Goal: Check status: Check status

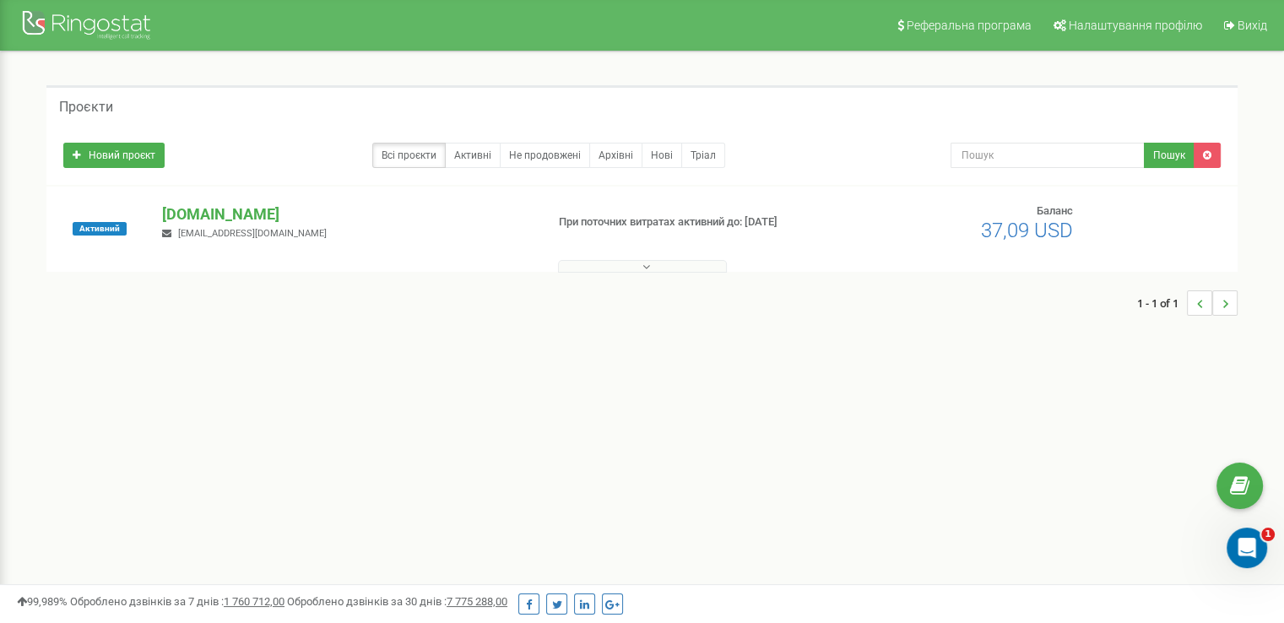
click at [638, 265] on button at bounding box center [642, 266] width 169 height 13
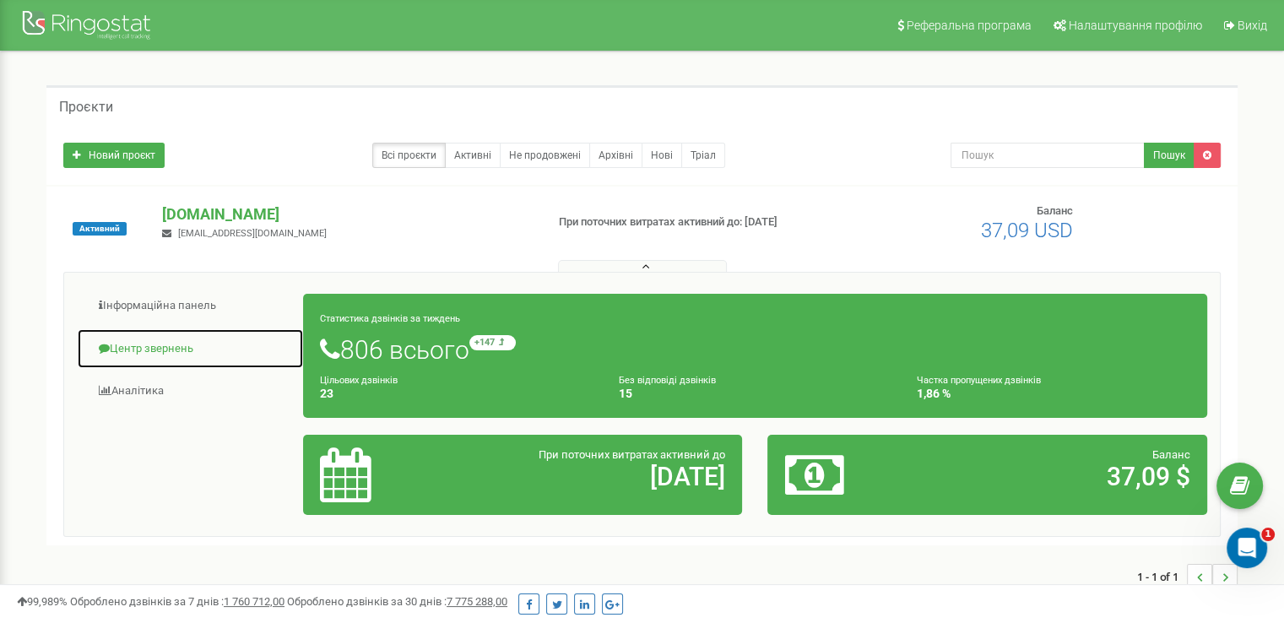
click at [145, 347] on link "Центр звернень" at bounding box center [190, 348] width 227 height 41
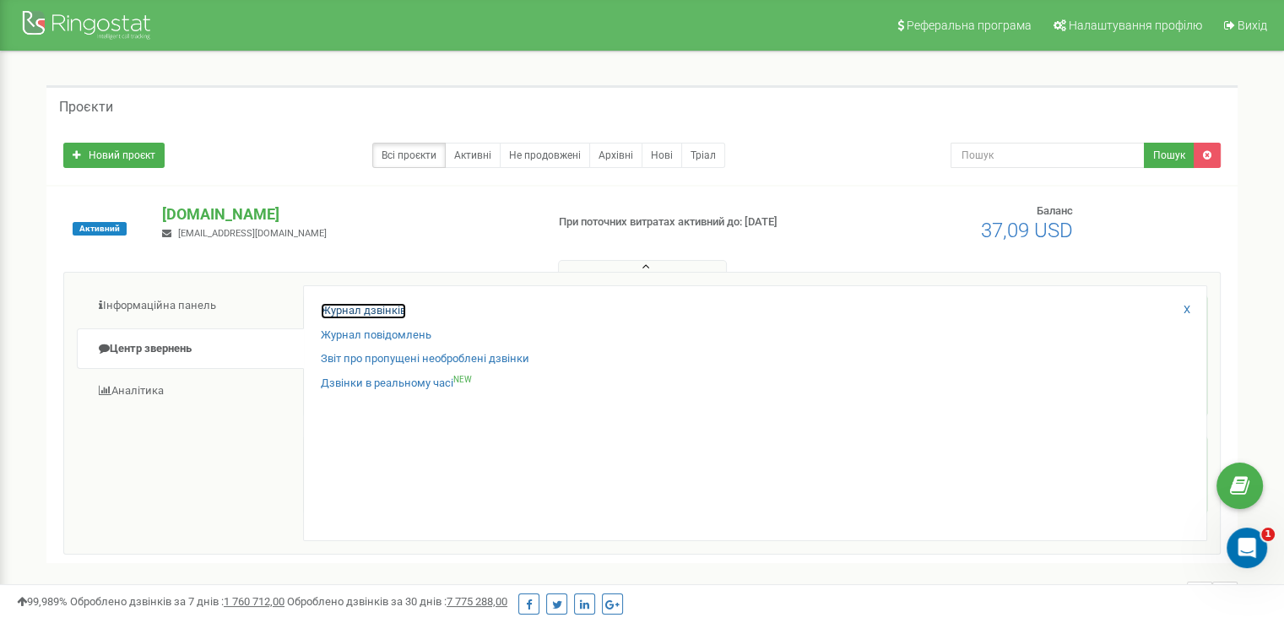
click at [385, 306] on link "Журнал дзвінків" at bounding box center [363, 311] width 85 height 16
click at [405, 332] on link "Журнал повідомлень" at bounding box center [376, 336] width 111 height 16
click at [380, 315] on link "Журнал дзвінків" at bounding box center [363, 311] width 85 height 16
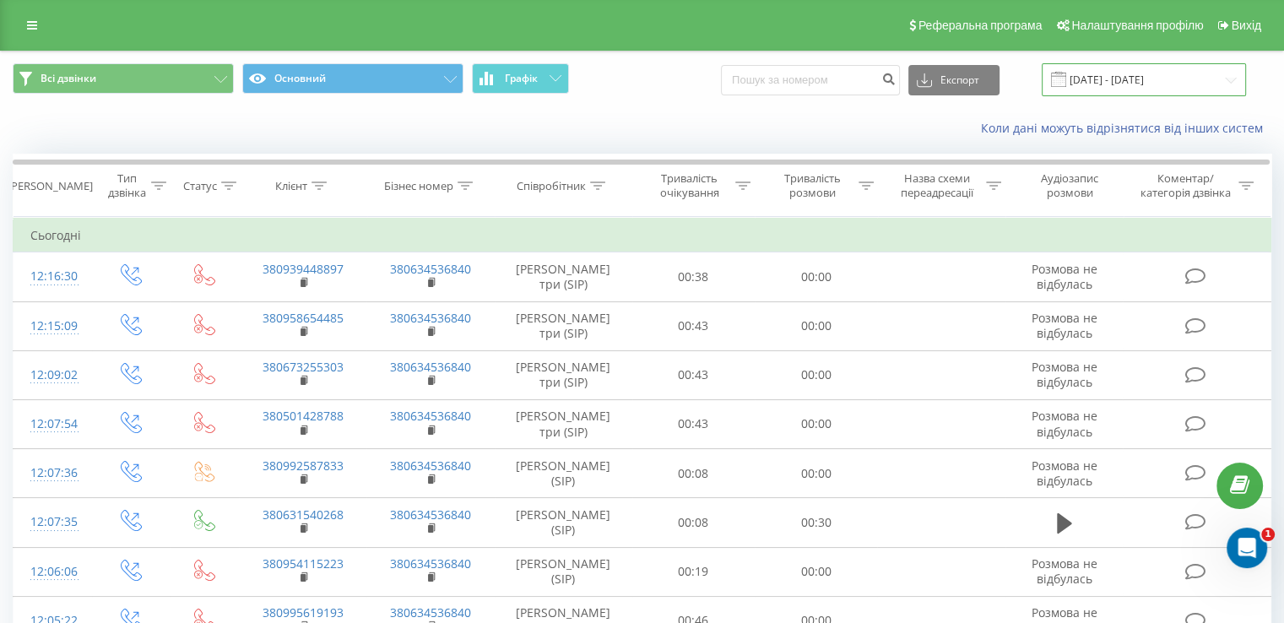
click at [1140, 73] on input "[DATE] - [DATE]" at bounding box center [1144, 79] width 204 height 33
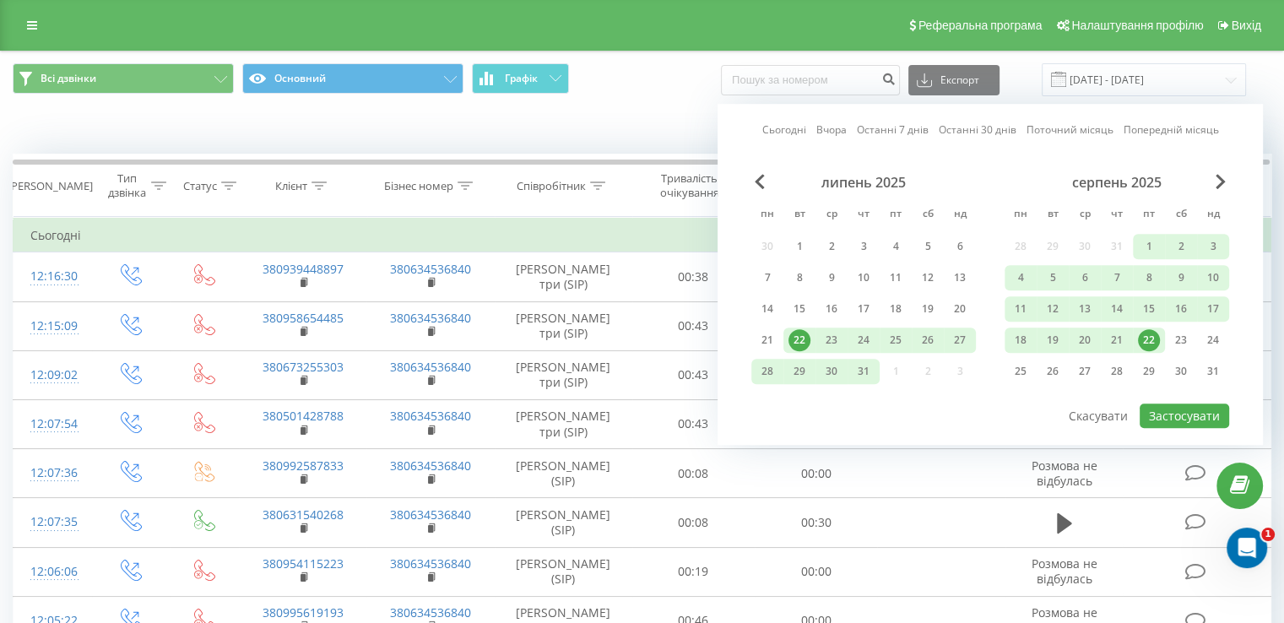
click at [1150, 339] on div "22" at bounding box center [1149, 340] width 22 height 22
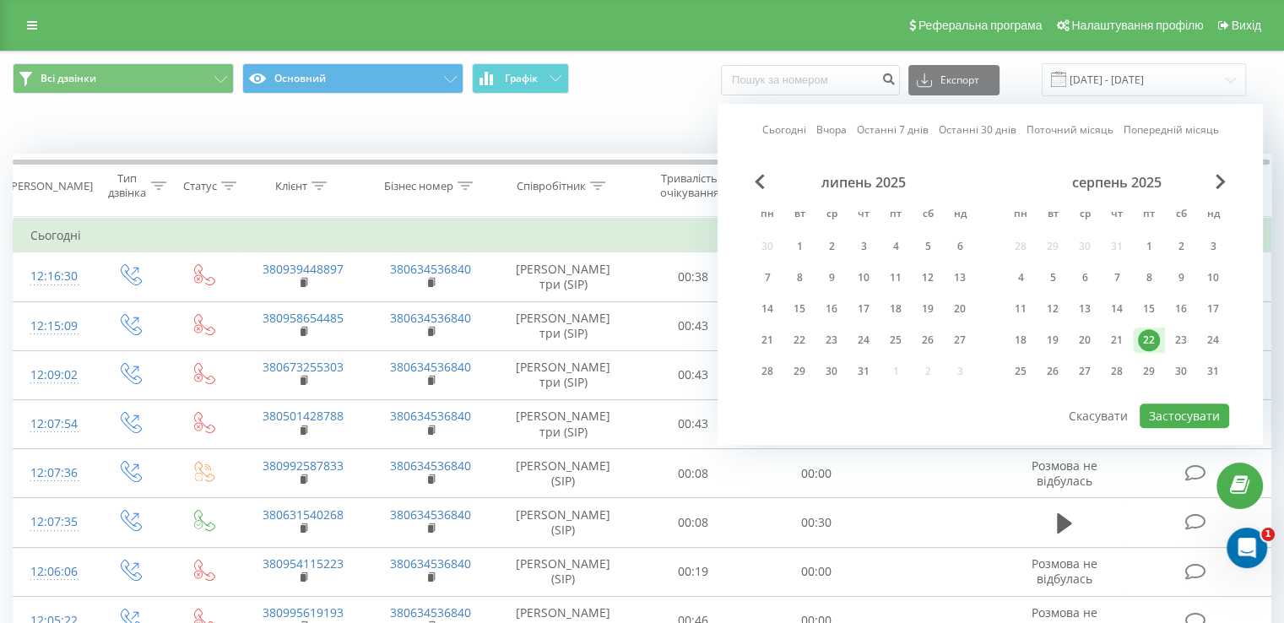
click at [1150, 339] on div "22" at bounding box center [1149, 340] width 22 height 22
click at [1177, 413] on button "Застосувати" at bounding box center [1184, 416] width 89 height 24
type input "[DATE] - [DATE]"
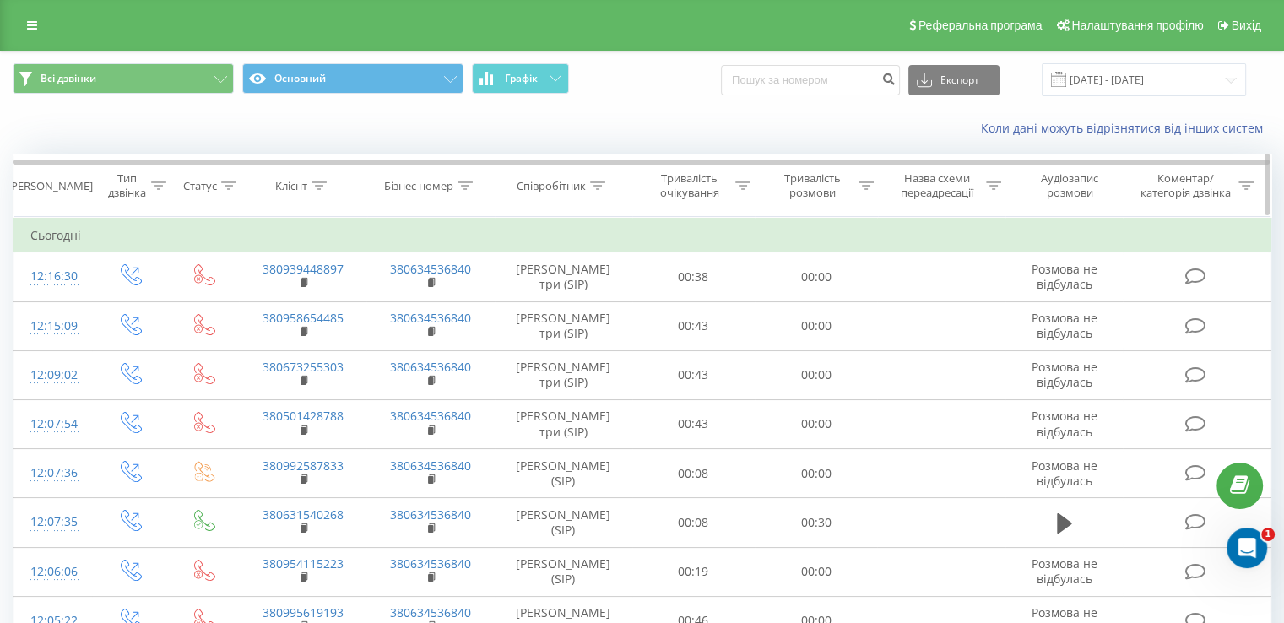
click at [602, 190] on div at bounding box center [597, 186] width 15 height 14
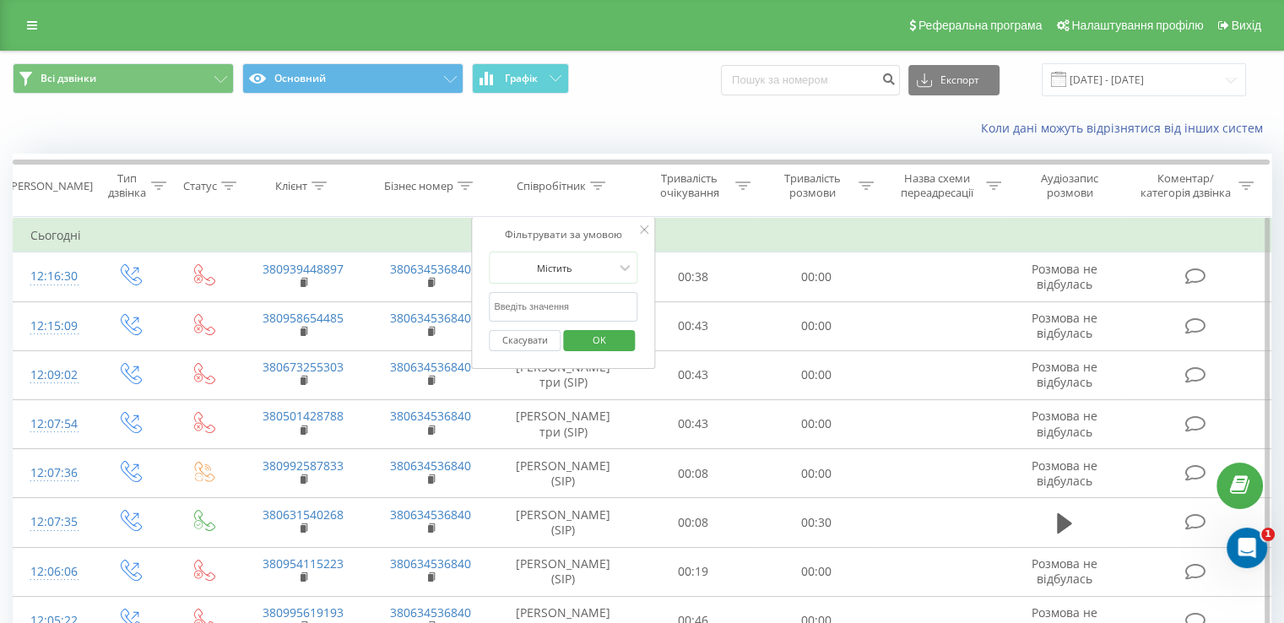
click at [557, 305] on input "text" at bounding box center [563, 307] width 149 height 30
type input "вікторія"
click at [581, 343] on span "OK" at bounding box center [599, 340] width 47 height 26
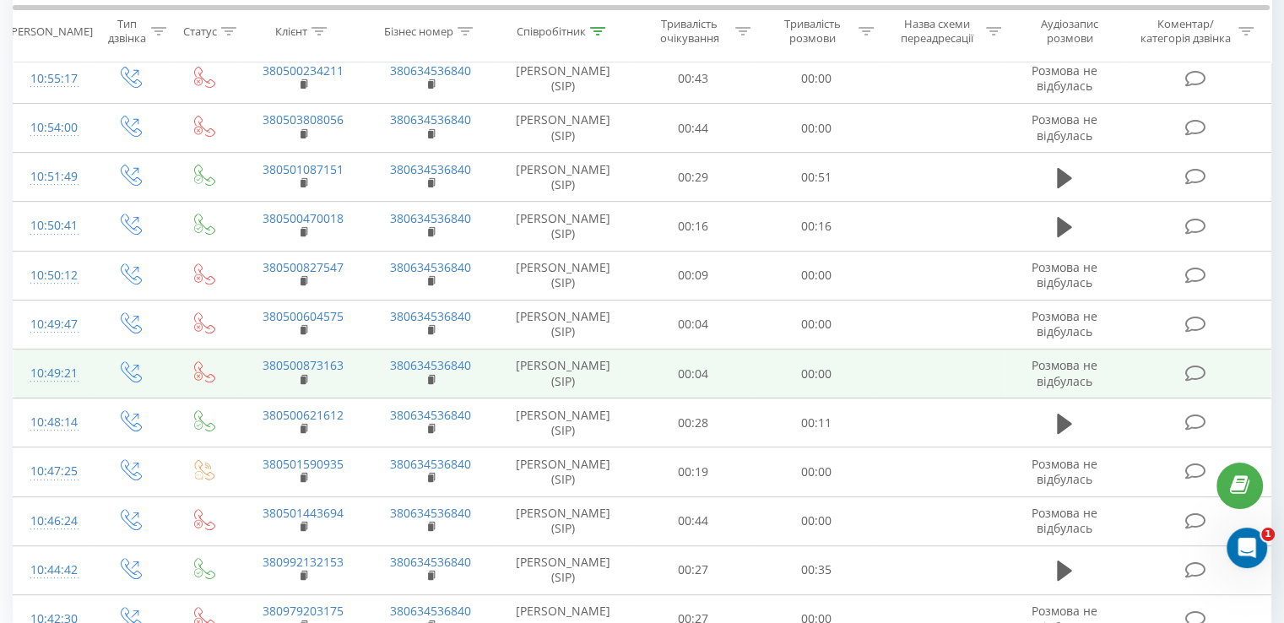
scroll to position [671, 0]
